Goal: Find specific page/section: Find specific page/section

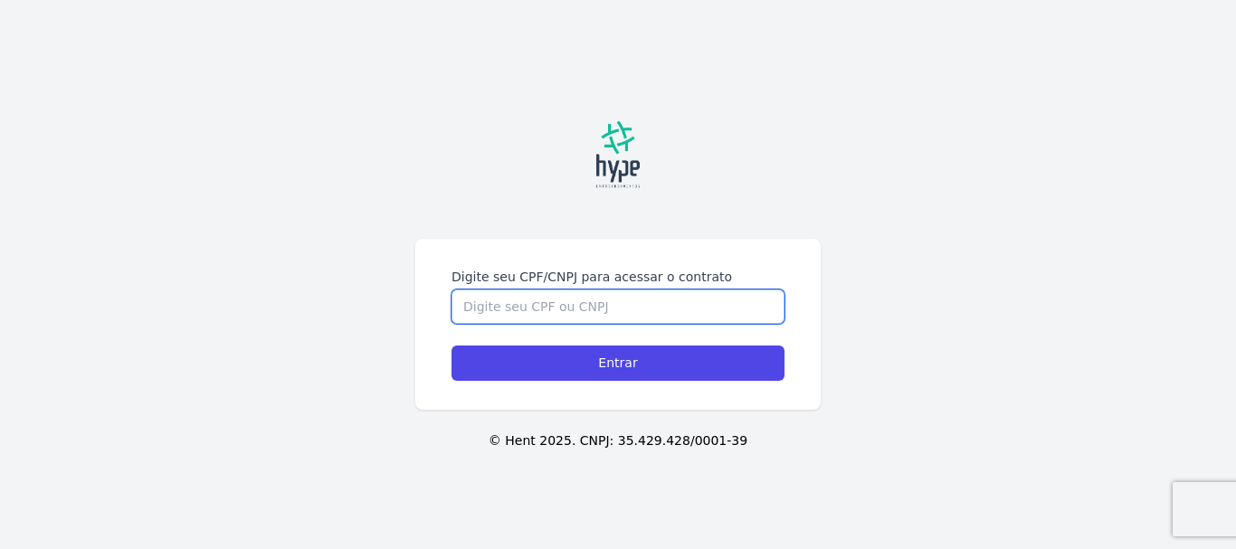
click at [563, 304] on input "Digite seu CPF/CNPJ para acessar o contrato" at bounding box center [617, 306] width 333 height 34
paste input "Olá, tudo bem? 😊 Para facilitar o seu dia a dia e garantir mais autonomia, disp…"
type input "Olá, tudo bem? 😊 Para facilitar o seu dia a dia e garantir mais autonomia, disp…"
click at [620, 303] on input "Olá, tudo bem? 😊 Para facilitar o seu dia a dia e garantir mais autonomia, disp…" at bounding box center [617, 306] width 333 height 34
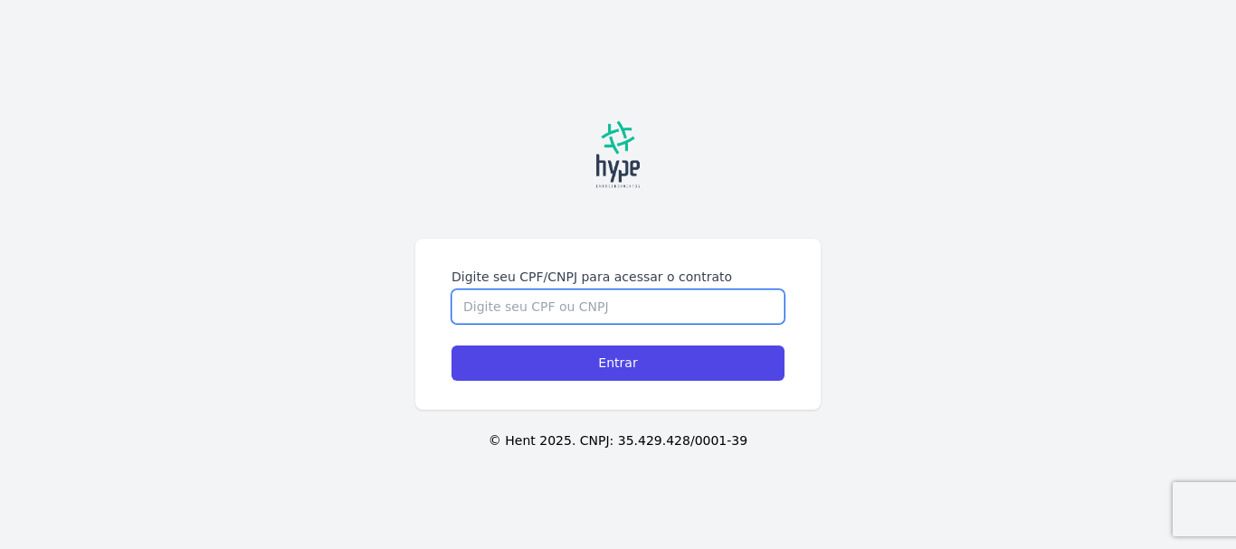
scroll to position [0, 0]
click at [558, 308] on input "Digite seu CPF/CNPJ para acessar o contrato" at bounding box center [617, 306] width 333 height 34
paste input "054.608.729-95"
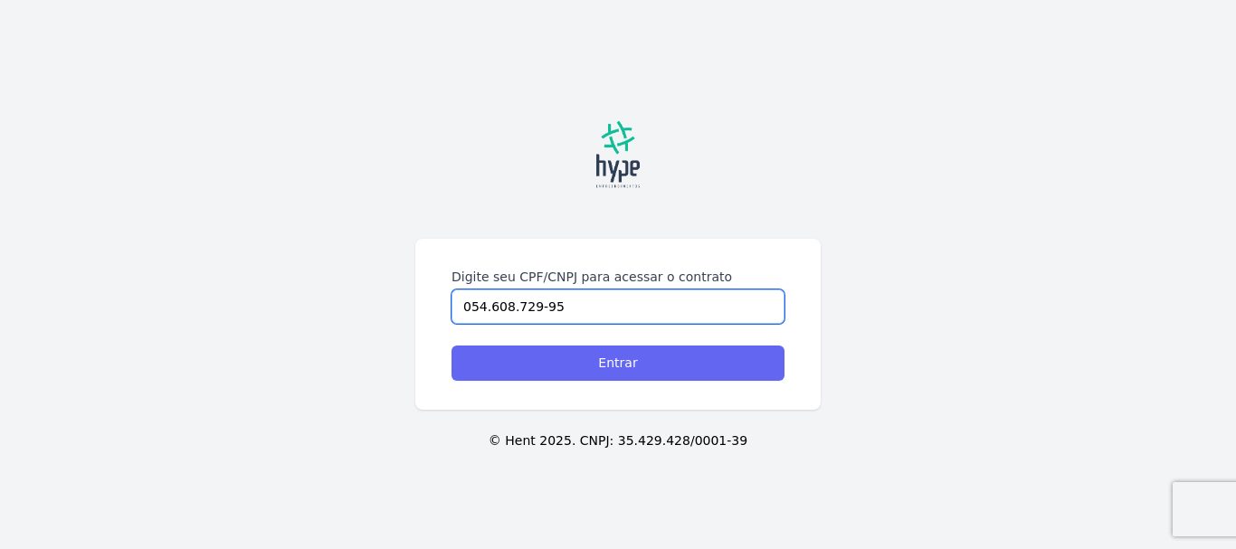
type input "054.608.729-95"
click at [527, 358] on input "Entrar" at bounding box center [617, 363] width 333 height 35
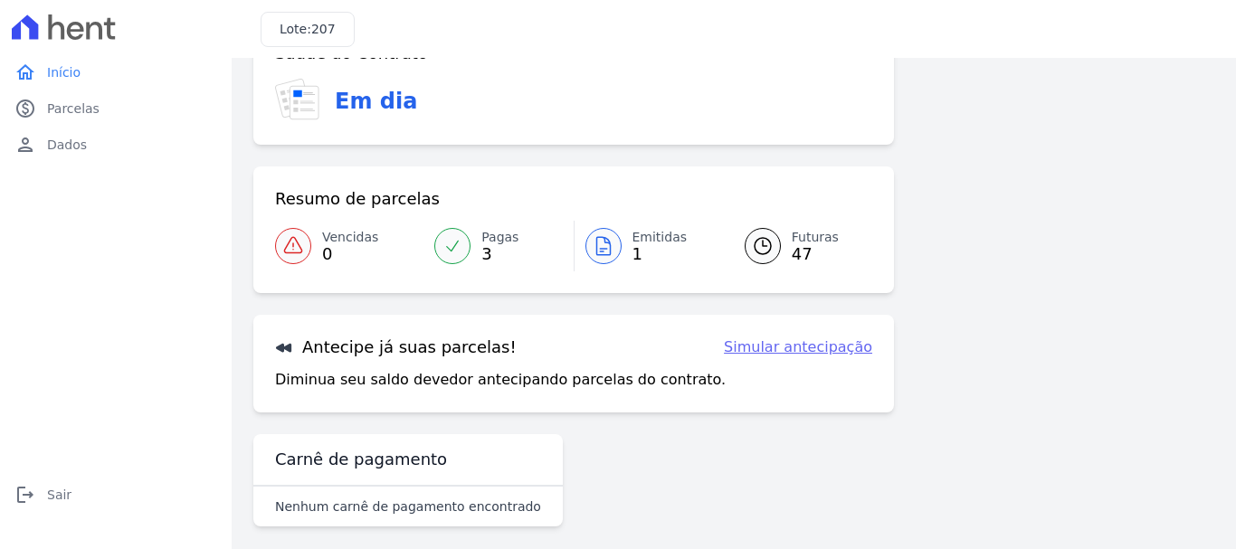
scroll to position [141, 0]
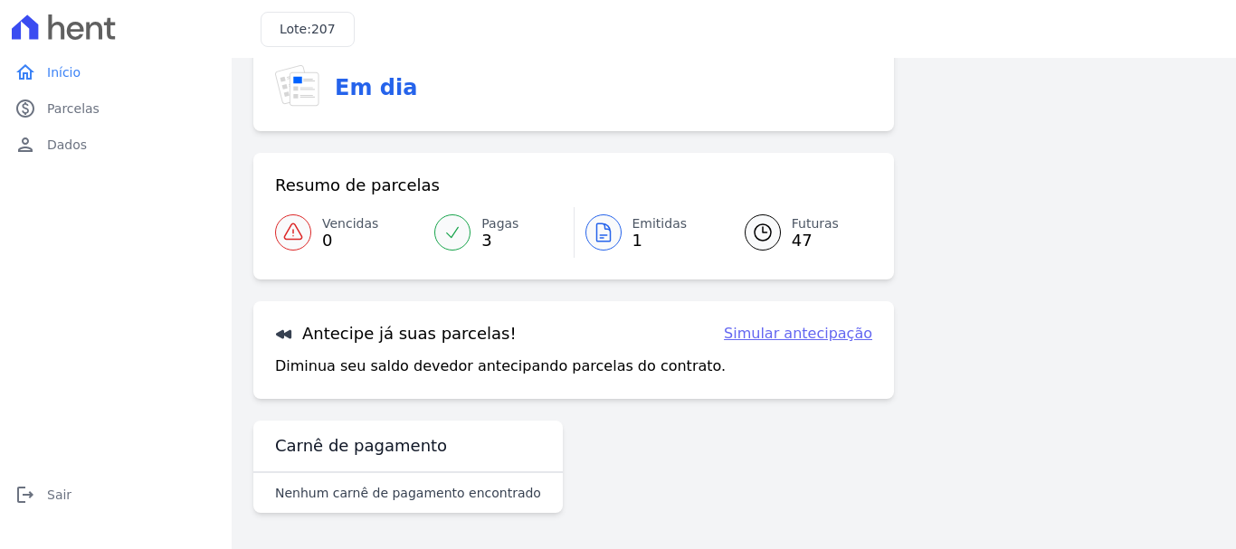
click at [613, 232] on div at bounding box center [603, 232] width 36 height 36
